Goal: Check status: Verify the current state of an ongoing process or item

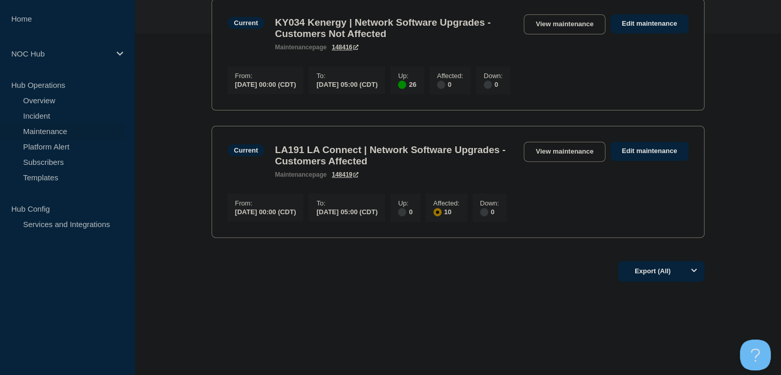
scroll to position [357, 0]
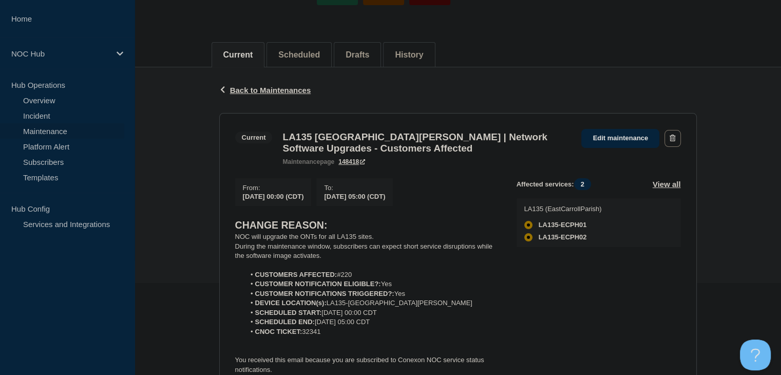
scroll to position [103, 0]
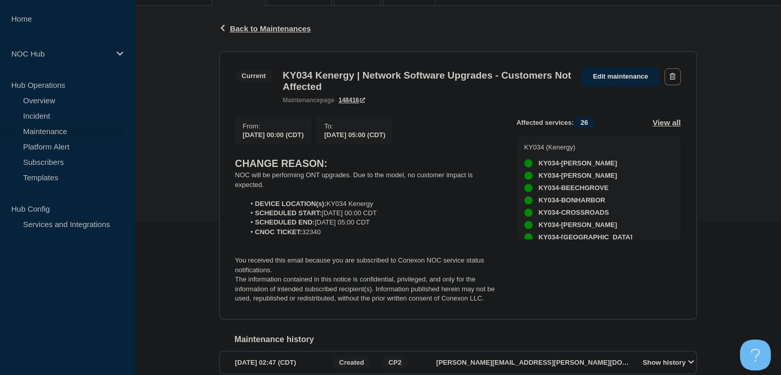
scroll to position [154, 0]
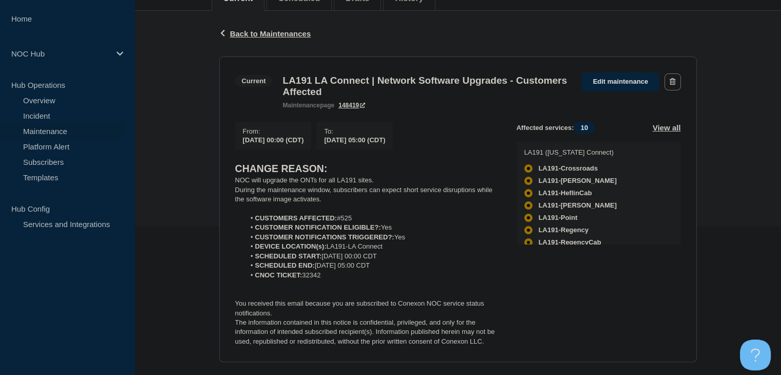
scroll to position [154, 0]
